Goal: Register for event/course

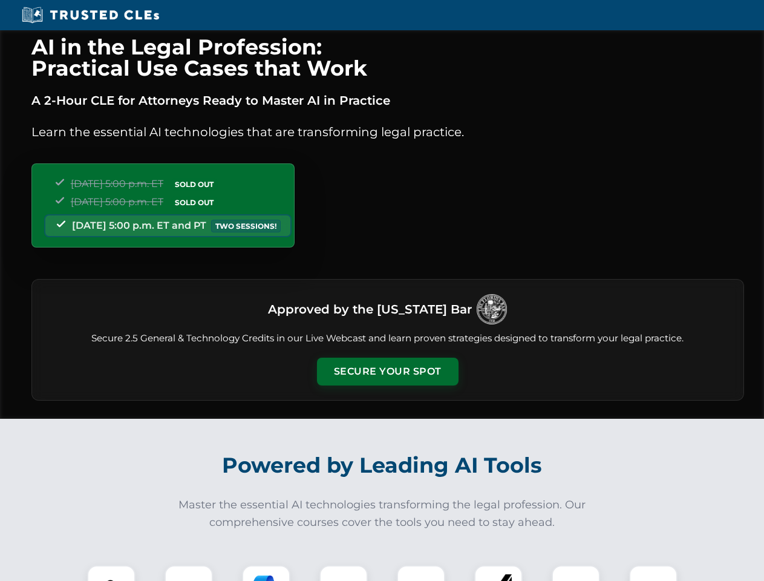
click at [387, 371] on button "Secure Your Spot" at bounding box center [388, 371] width 142 height 28
click at [111, 573] on img at bounding box center [111, 589] width 35 height 35
click at [189, 573] on div at bounding box center [189, 589] width 48 height 48
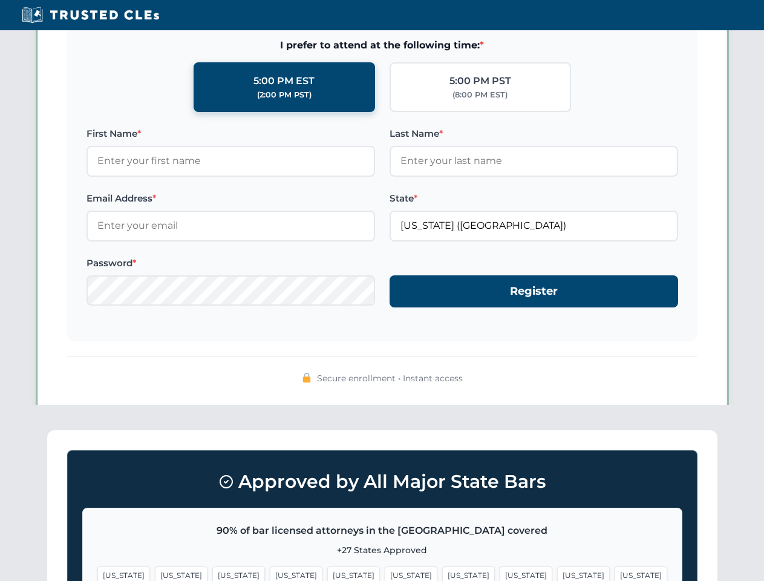
click at [557, 573] on span "[US_STATE]" at bounding box center [583, 575] width 53 height 18
